Goal: Feedback & Contribution: Submit feedback/report problem

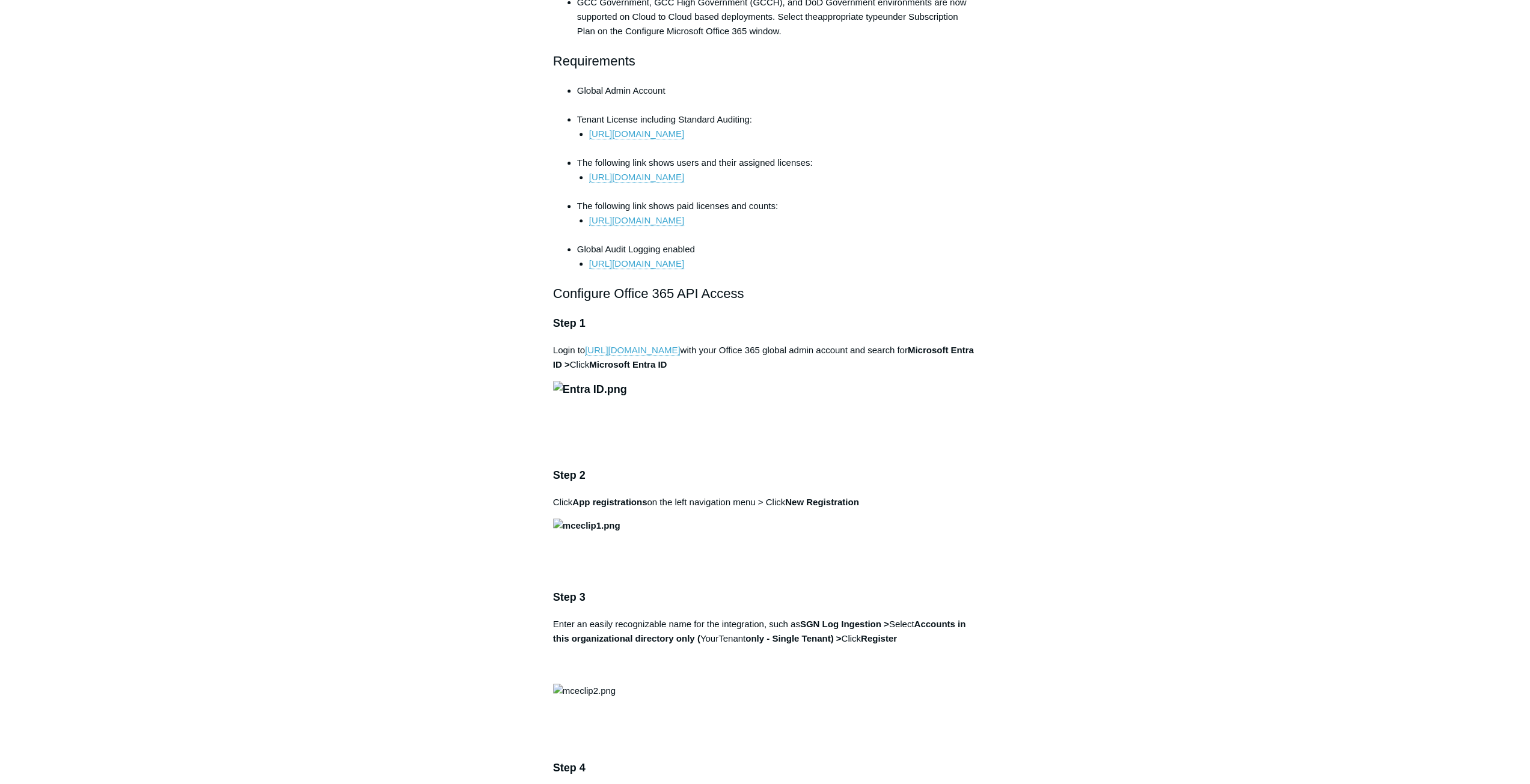
scroll to position [361, 0]
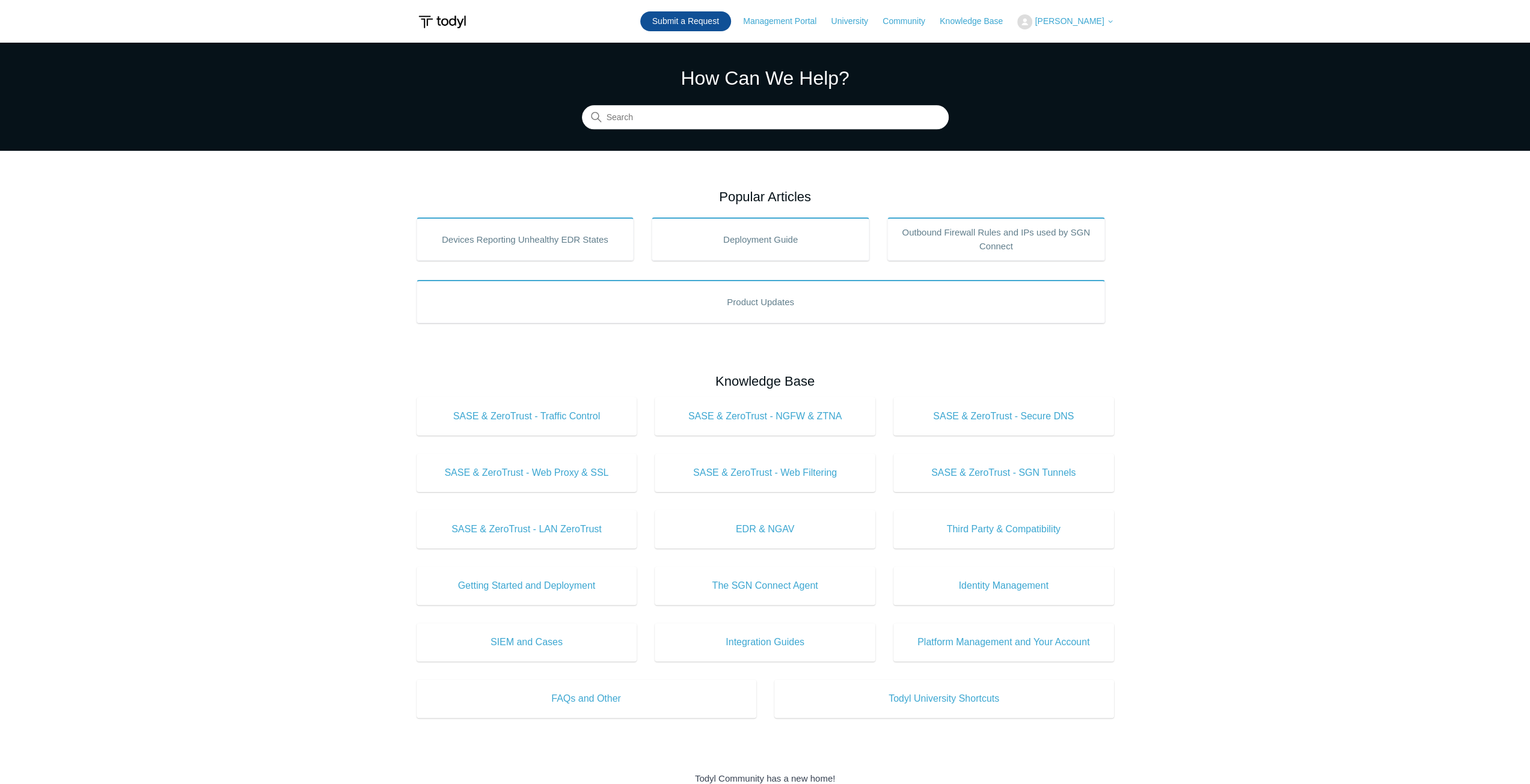
click at [717, 20] on link "Submit a Request" at bounding box center [685, 21] width 90 height 20
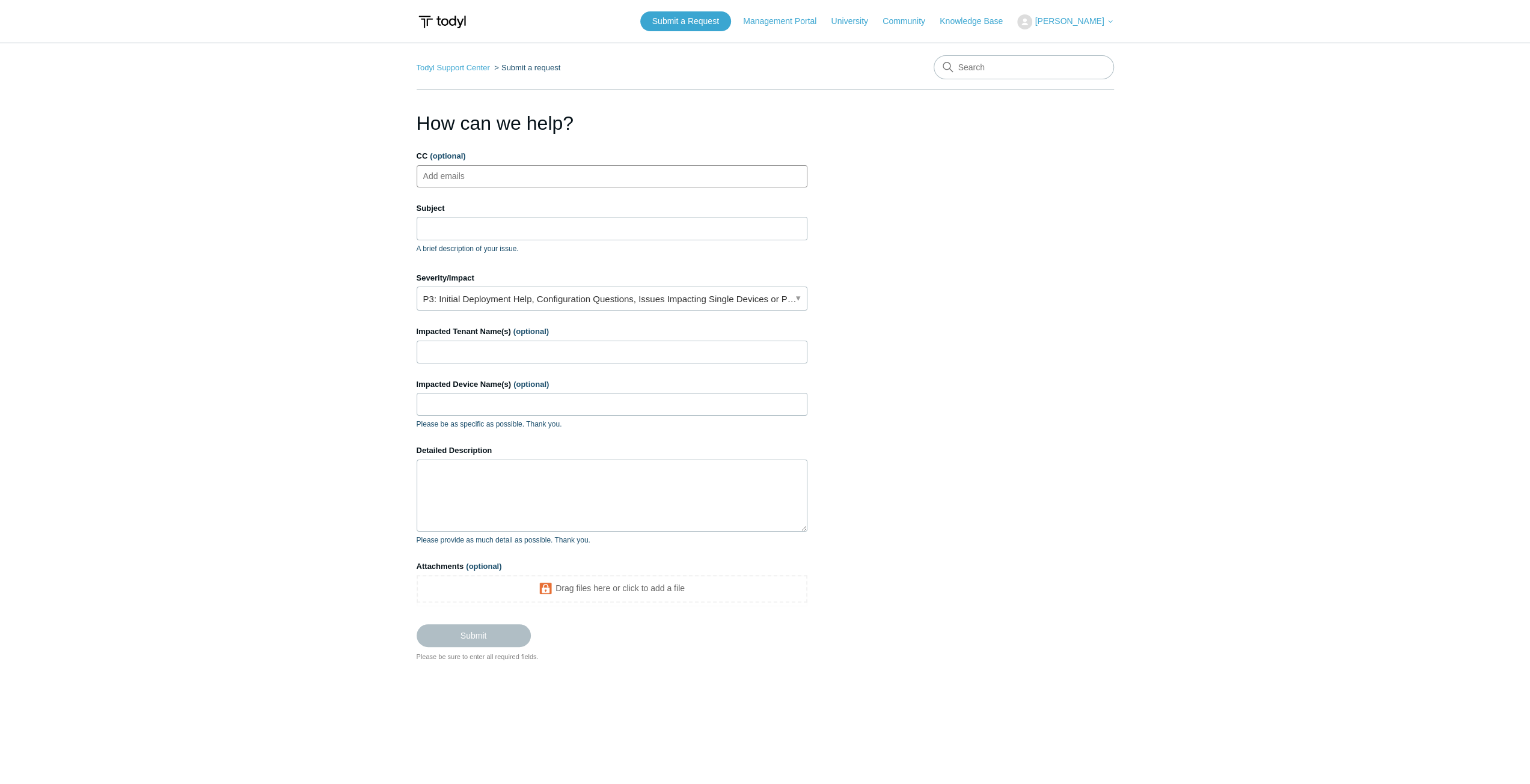
click at [582, 177] on ul "Add emails" at bounding box center [611, 176] width 391 height 22
paste input "emmaleighcox21@gmail.com"
type input "emmaleighcox21@gmail.com"
click at [536, 222] on input "Subject" at bounding box center [611, 228] width 391 height 23
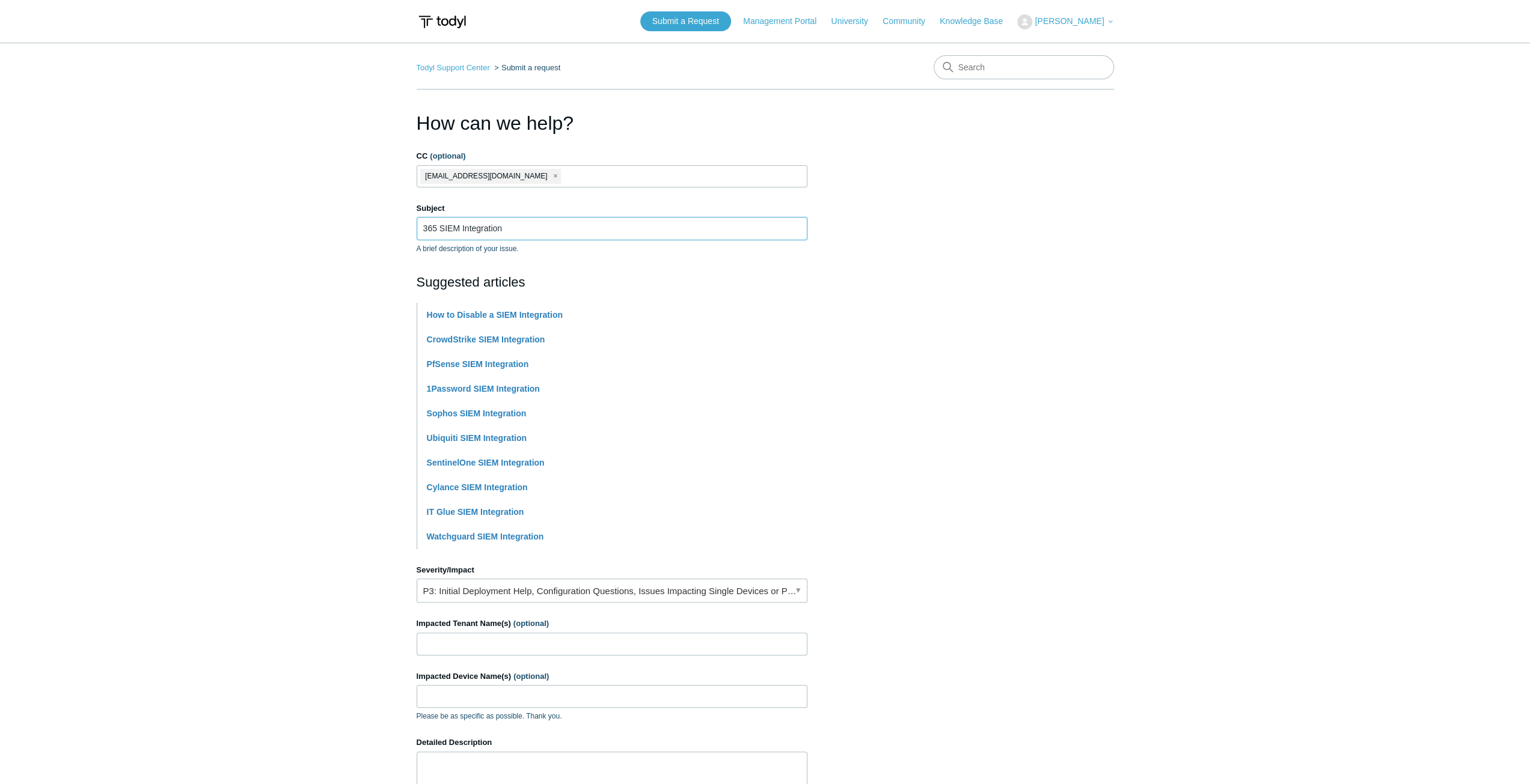
type input "365 SIEM Integration"
click at [903, 416] on section "How can we help? CC (optional) emmaleighcox21@gmail.com Subject 365 SIEM Integr…" at bounding box center [765, 531] width 697 height 845
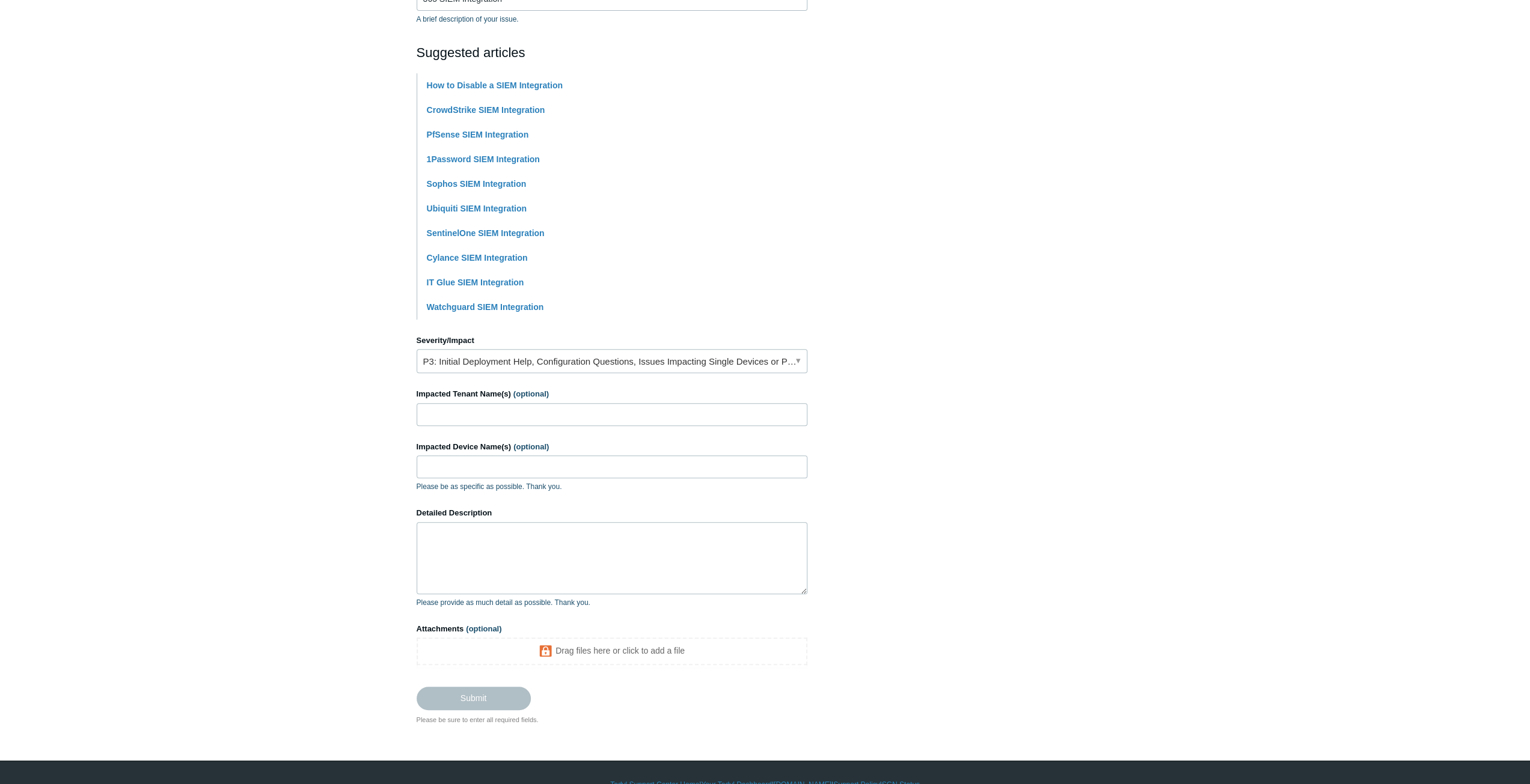
scroll to position [241, 0]
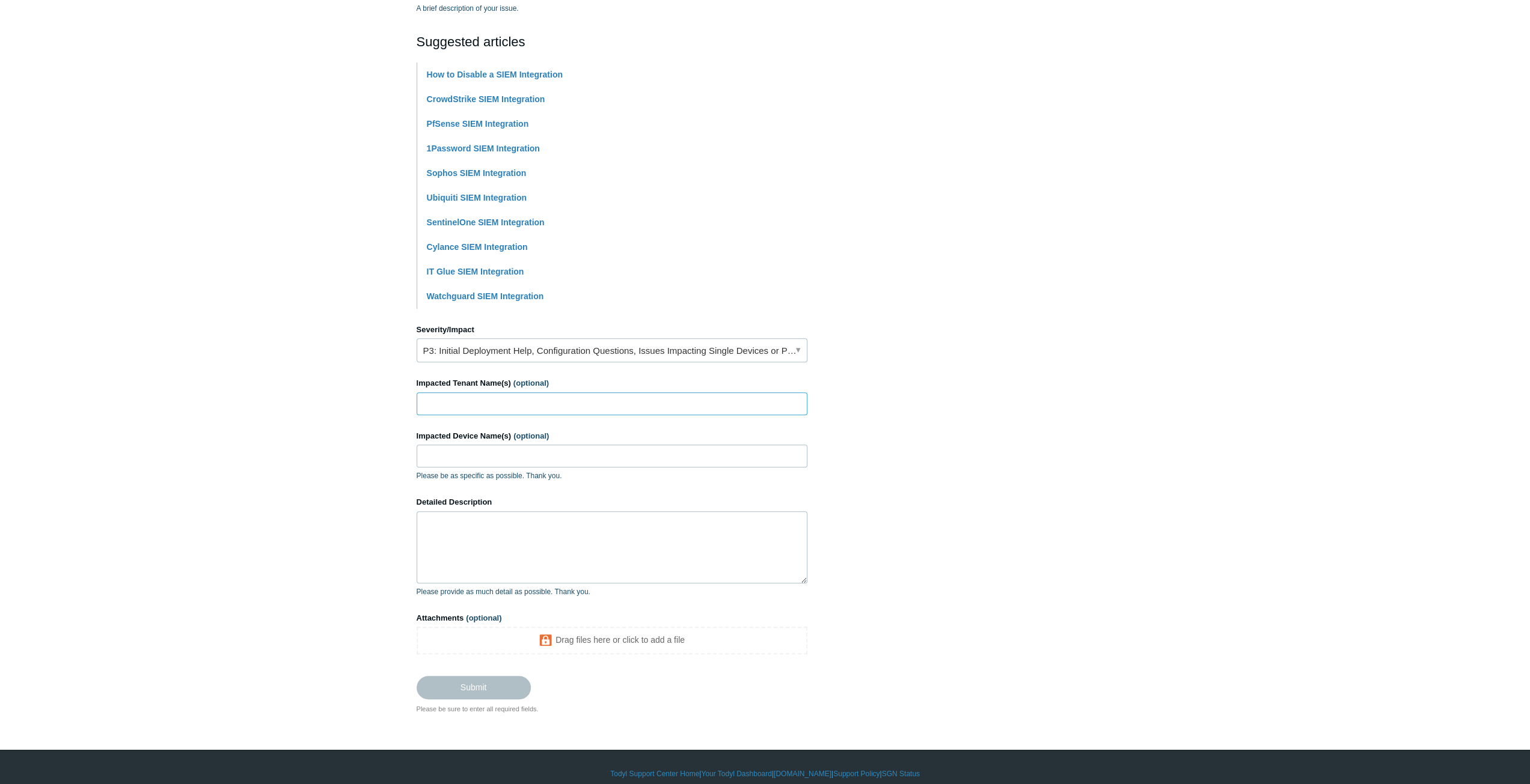
click at [563, 412] on input "Impacted Tenant Name(s) (optional)" at bounding box center [611, 404] width 391 height 23
type input "Sailor Nick"
click at [479, 536] on textarea "Detailed Description" at bounding box center [611, 548] width 391 height 72
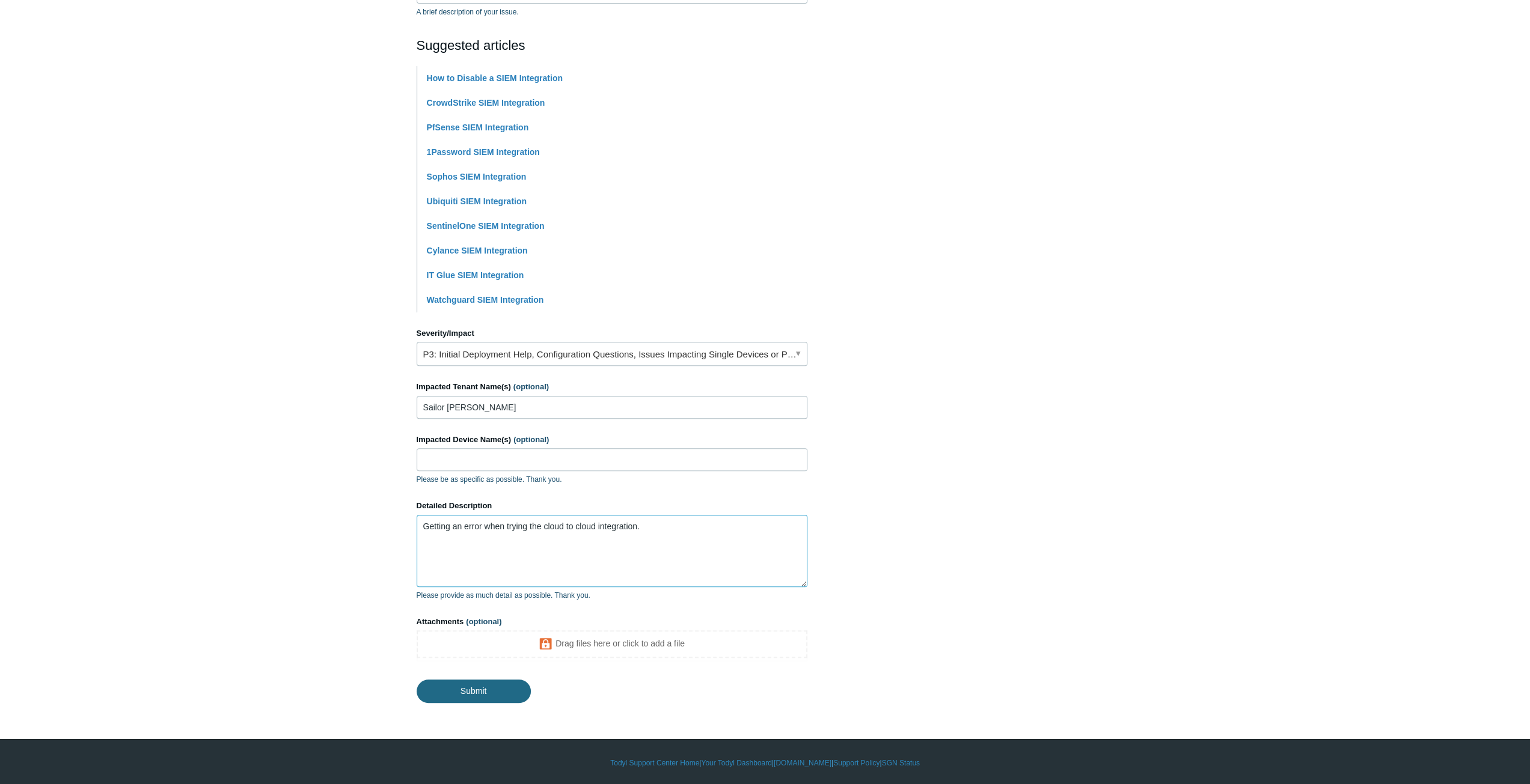
type textarea "Getting an error when trying the cloud to cloud integration."
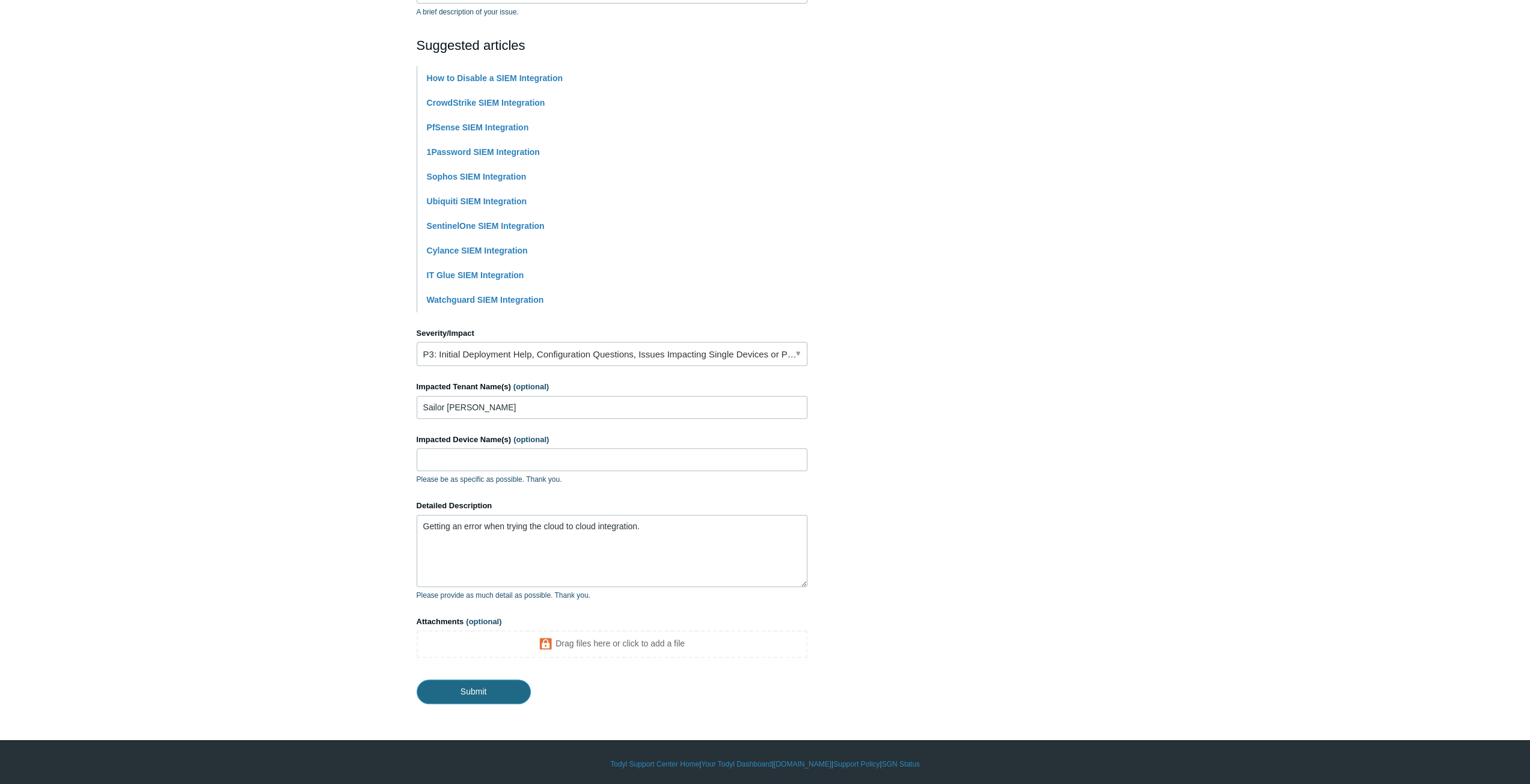
click at [487, 695] on input "Submit" at bounding box center [473, 691] width 114 height 24
